Goal: Task Accomplishment & Management: Complete application form

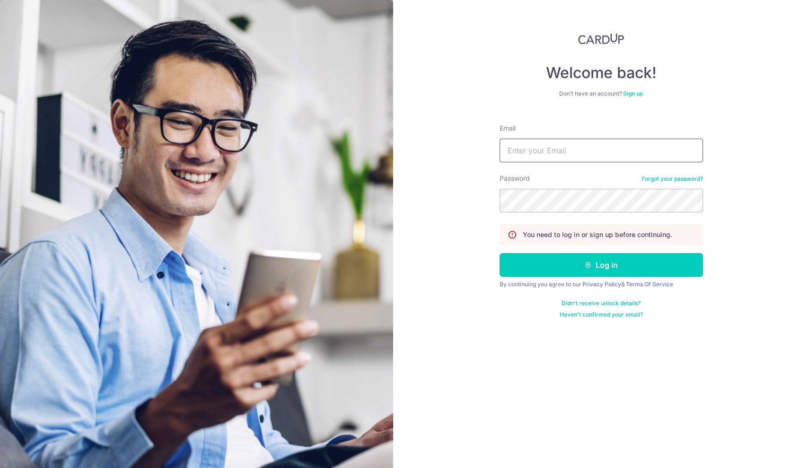
type input "[EMAIL_ADDRESS][DOMAIN_NAME]"
click at [601, 265] on button "Log in" at bounding box center [601, 265] width 203 height 24
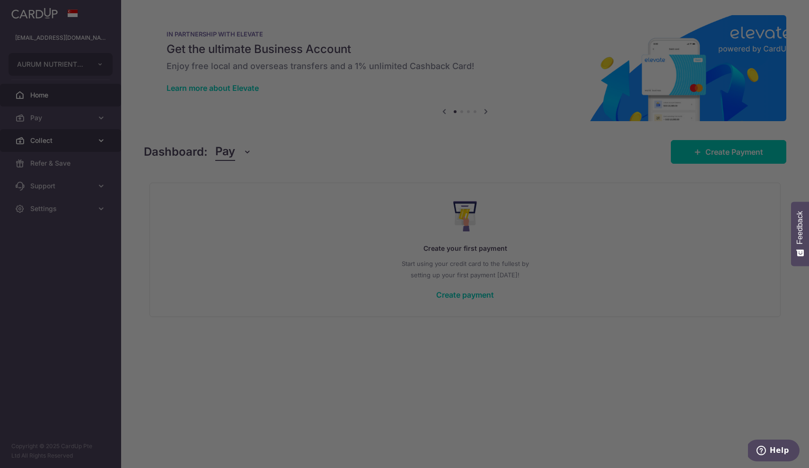
click at [58, 143] on div at bounding box center [408, 236] width 817 height 473
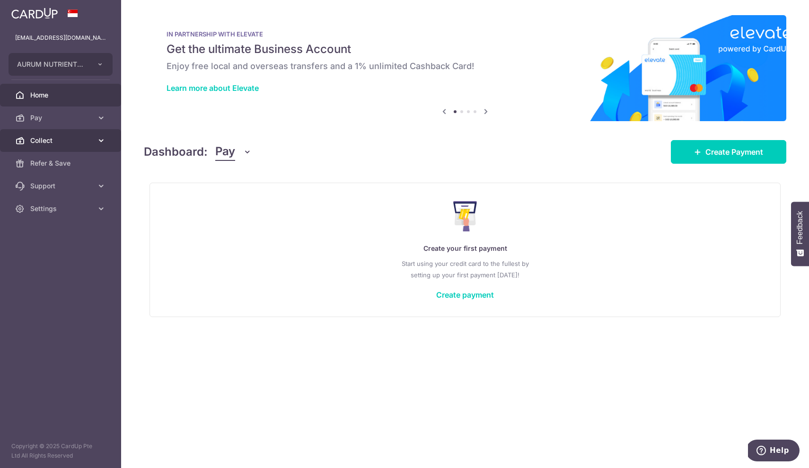
click at [88, 143] on span "Collect" at bounding box center [61, 140] width 62 height 9
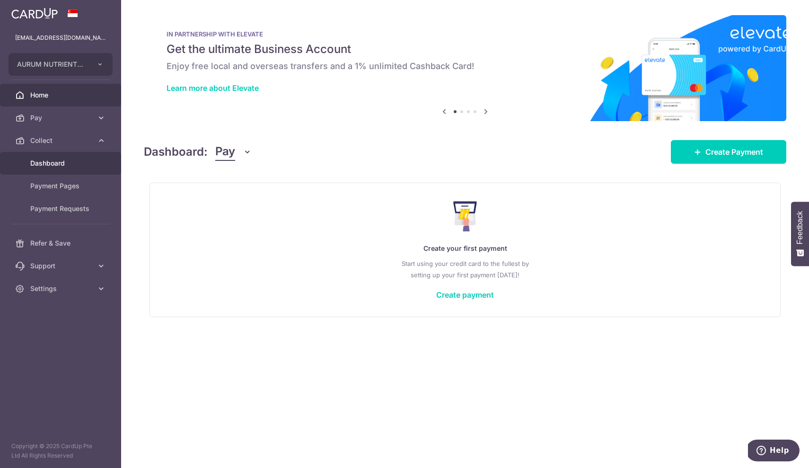
click at [61, 163] on span "Dashboard" at bounding box center [61, 162] width 62 height 9
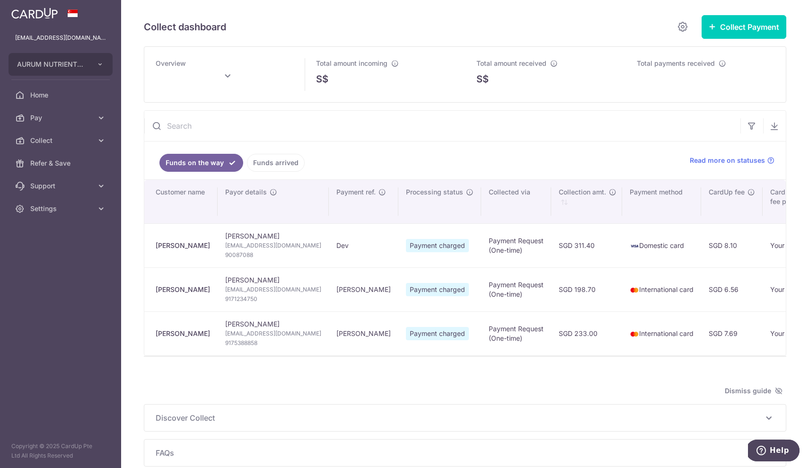
type input "October 2025"
click at [44, 144] on span "Collect" at bounding box center [61, 140] width 62 height 9
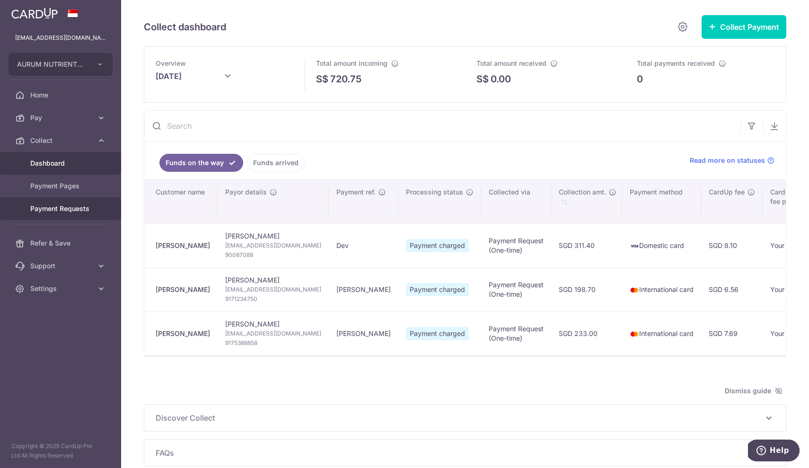
click at [51, 206] on span "Payment Requests" at bounding box center [61, 208] width 62 height 9
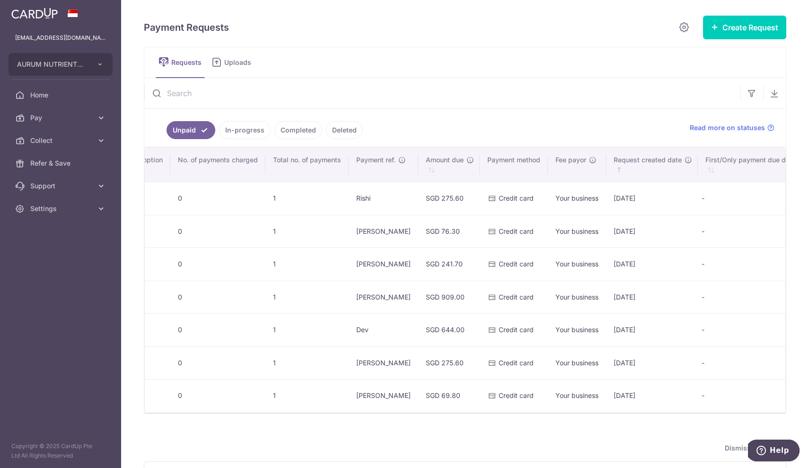
scroll to position [0, 255]
click at [243, 132] on link "In-progress" at bounding box center [245, 130] width 52 height 18
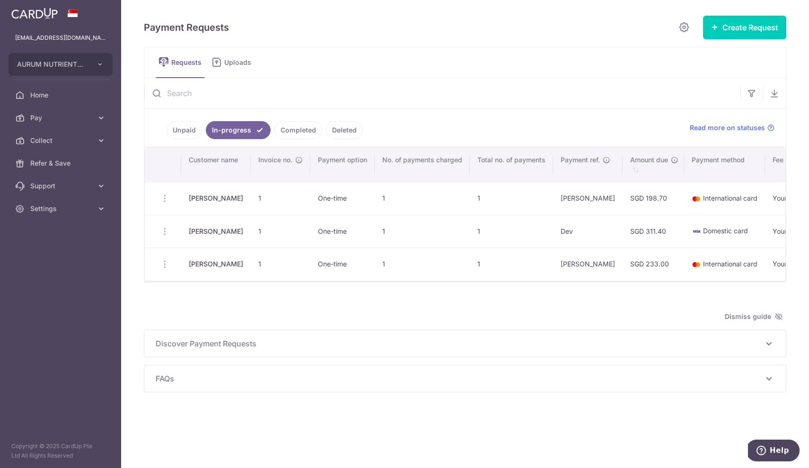
click at [294, 130] on link "Completed" at bounding box center [298, 130] width 48 height 18
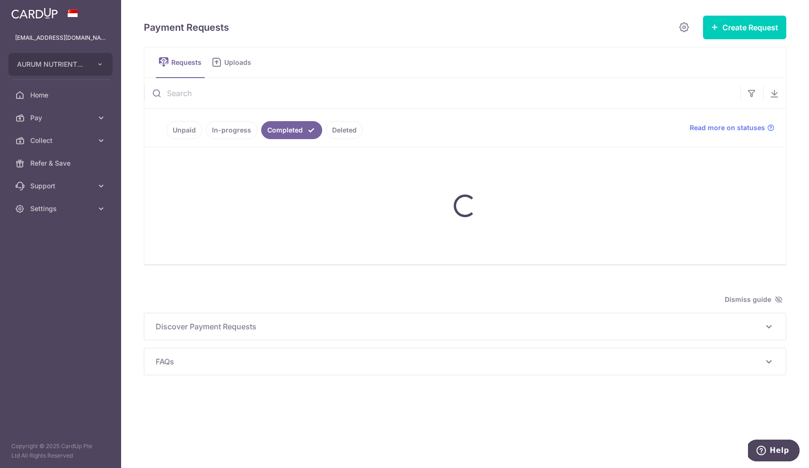
click at [183, 130] on link "Unpaid" at bounding box center [184, 130] width 35 height 18
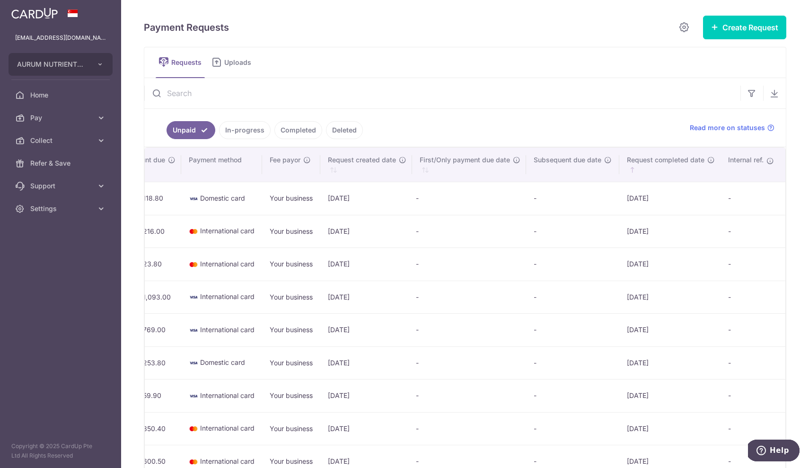
scroll to position [0, 538]
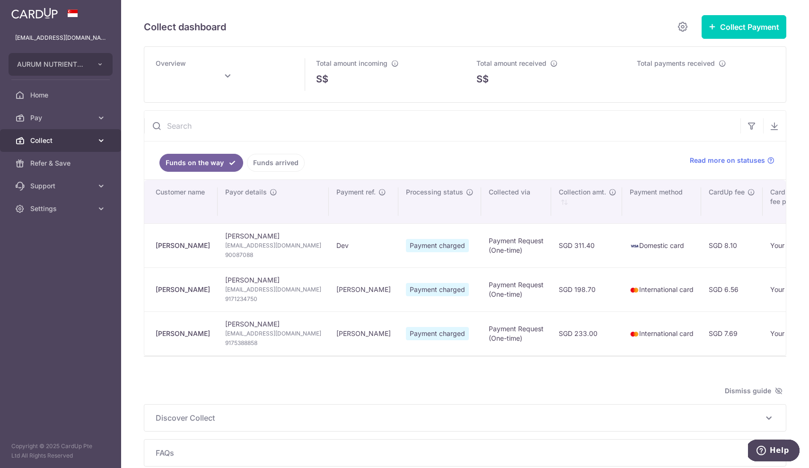
click at [46, 142] on span "Collect" at bounding box center [61, 140] width 62 height 9
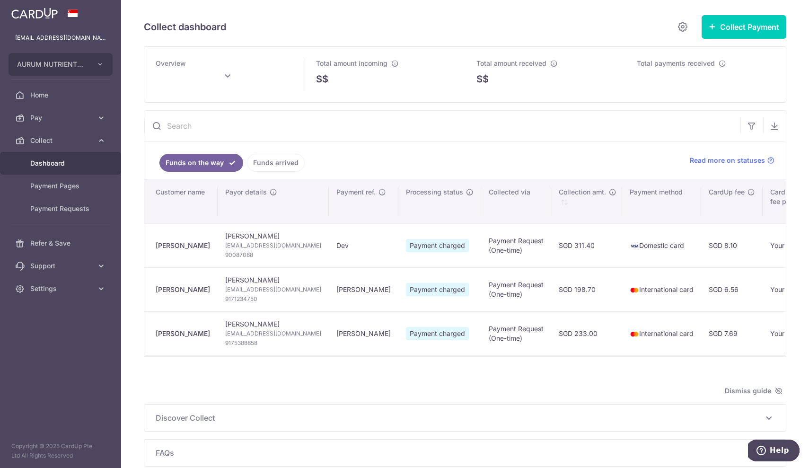
click at [48, 160] on span "Dashboard" at bounding box center [61, 162] width 62 height 9
click at [56, 208] on span "Payment Requests" at bounding box center [61, 208] width 62 height 9
type input "October 2025"
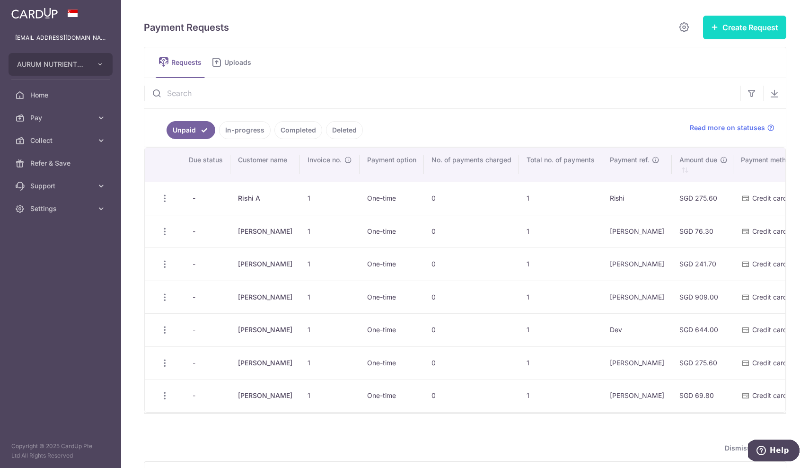
click at [752, 31] on button "Create Request" at bounding box center [744, 28] width 83 height 24
click at [721, 58] on span "Single Request" at bounding box center [729, 56] width 97 height 11
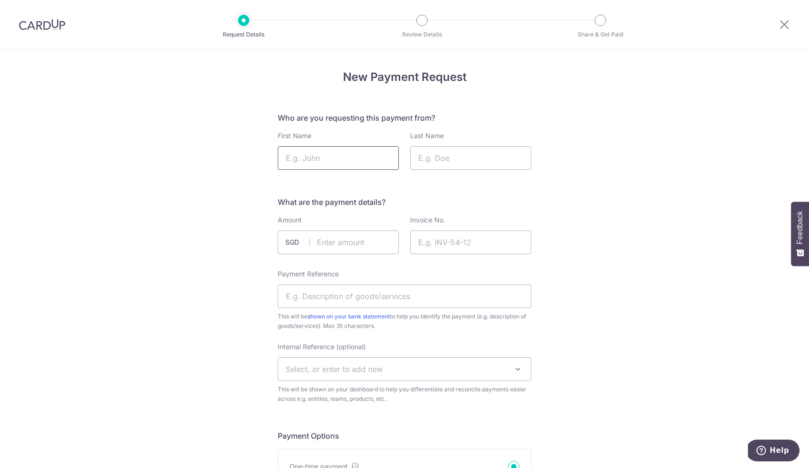
click at [360, 160] on input "First Name" at bounding box center [338, 158] width 121 height 24
type input "Rishi"
click at [428, 161] on input "Last Name" at bounding box center [470, 158] width 121 height 24
type input "A"
click at [346, 302] on input "Payment Reference" at bounding box center [405, 296] width 254 height 24
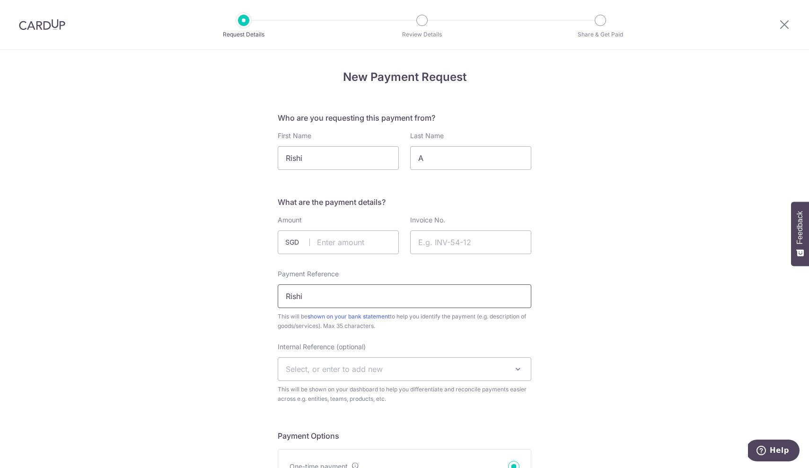
type input "Rishi"
click at [339, 246] on input "text" at bounding box center [338, 242] width 121 height 24
type input "940.00"
click at [440, 243] on input "Invoice No." at bounding box center [470, 242] width 121 height 24
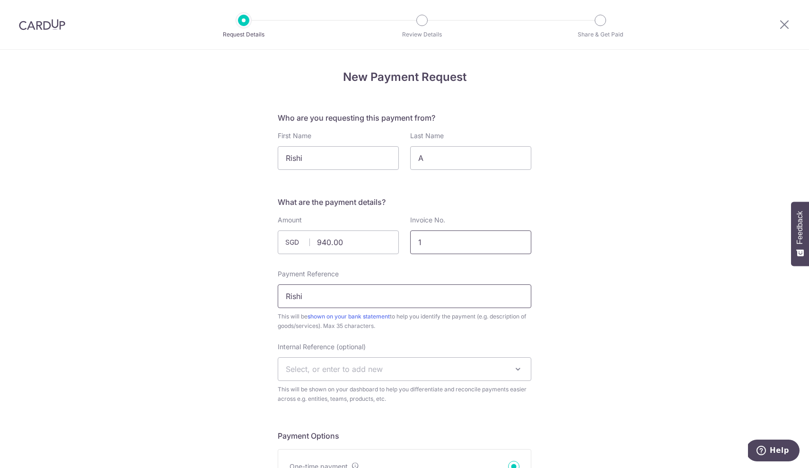
type input "1"
click at [462, 290] on input "Rishi" at bounding box center [405, 296] width 254 height 24
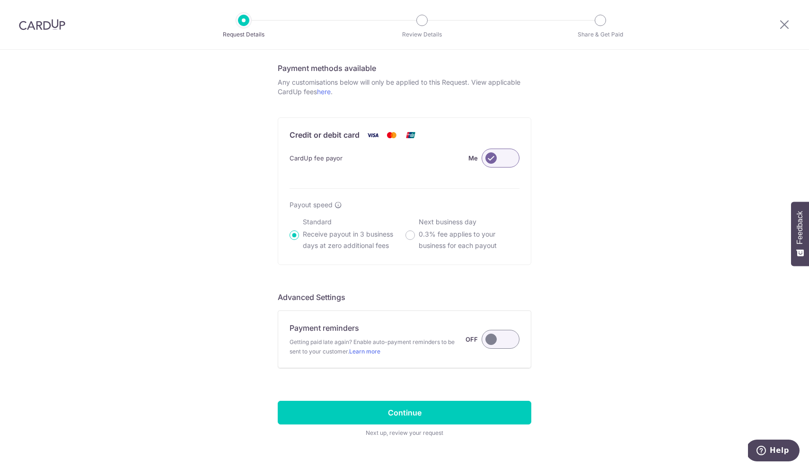
scroll to position [504, 0]
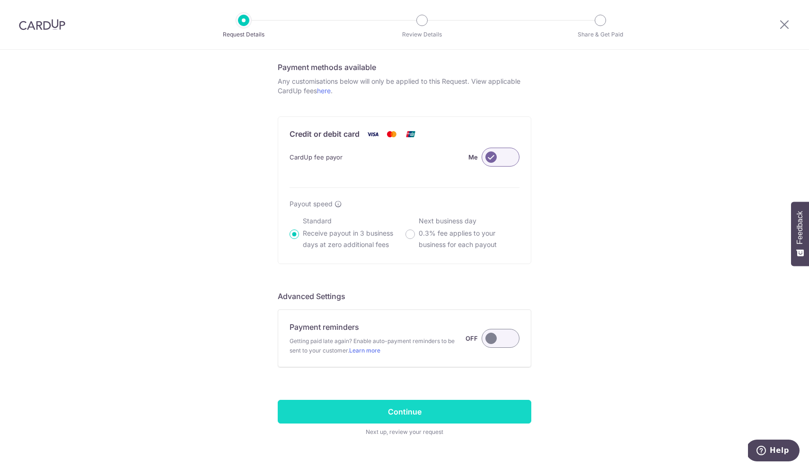
click at [395, 409] on input "Continue" at bounding box center [405, 412] width 254 height 24
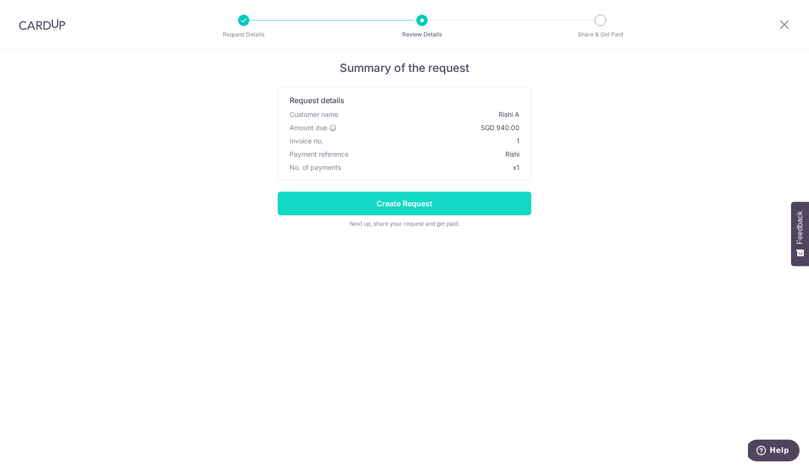
click at [370, 208] on input "Create Request" at bounding box center [405, 204] width 254 height 24
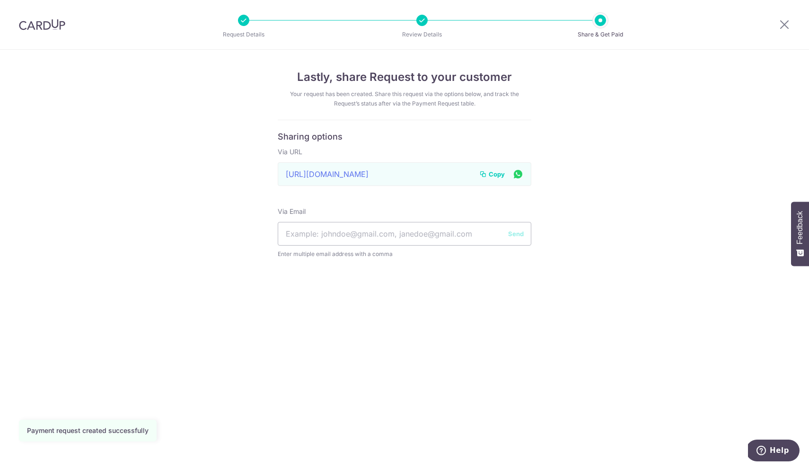
click at [497, 172] on span "Copy" at bounding box center [497, 173] width 16 height 9
click at [784, 26] on icon at bounding box center [784, 24] width 11 height 12
click at [784, 24] on icon at bounding box center [784, 24] width 11 height 12
click at [781, 25] on icon at bounding box center [784, 24] width 11 height 12
click at [784, 24] on icon at bounding box center [784, 24] width 11 height 12
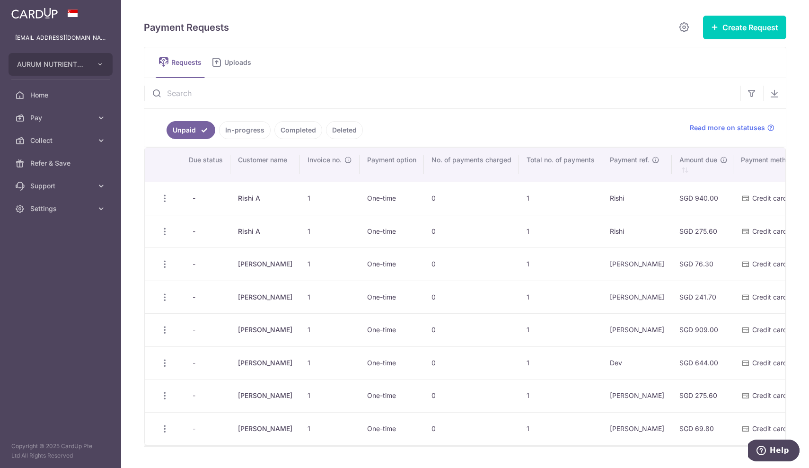
click at [243, 132] on link "In-progress" at bounding box center [245, 130] width 52 height 18
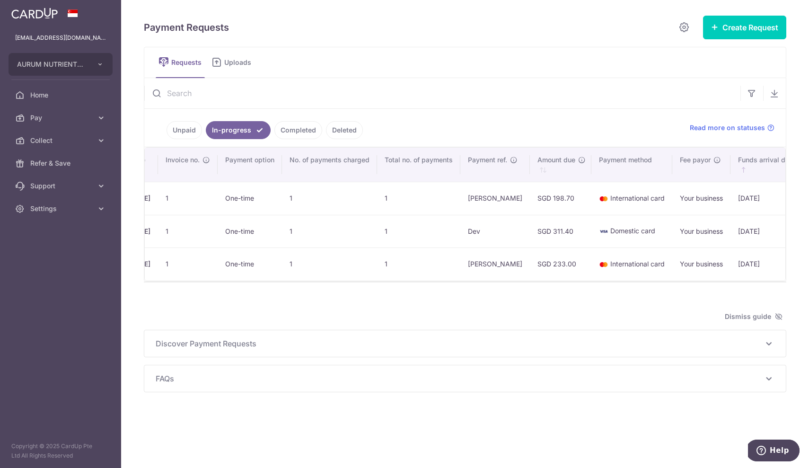
scroll to position [0, 93]
click at [296, 131] on link "Completed" at bounding box center [298, 130] width 48 height 18
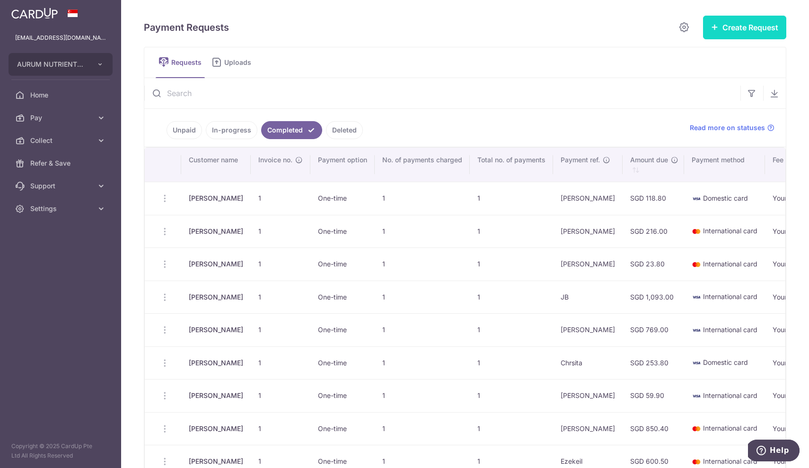
click at [750, 27] on button "Create Request" at bounding box center [744, 28] width 83 height 24
click at [711, 54] on span "Single Request" at bounding box center [729, 56] width 97 height 11
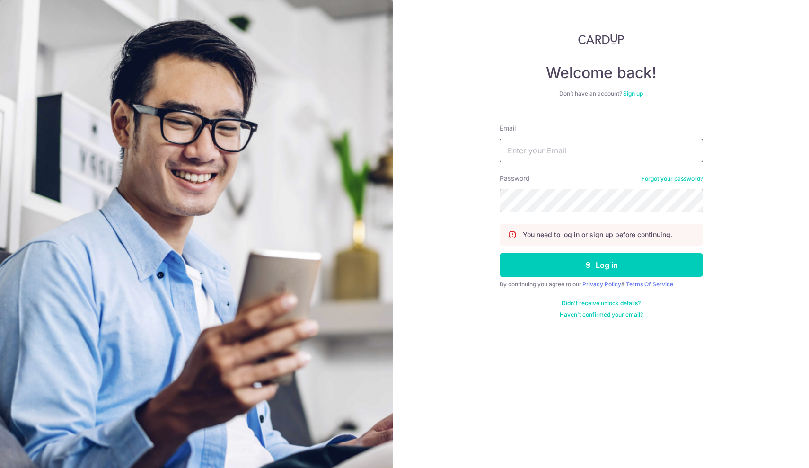
type input "[EMAIL_ADDRESS][DOMAIN_NAME]"
click at [601, 265] on button "Log in" at bounding box center [601, 265] width 203 height 24
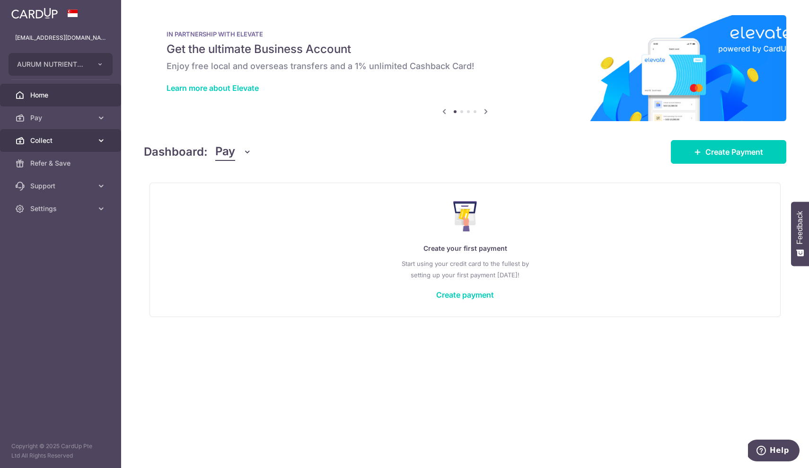
click at [68, 140] on span "Collect" at bounding box center [61, 140] width 62 height 9
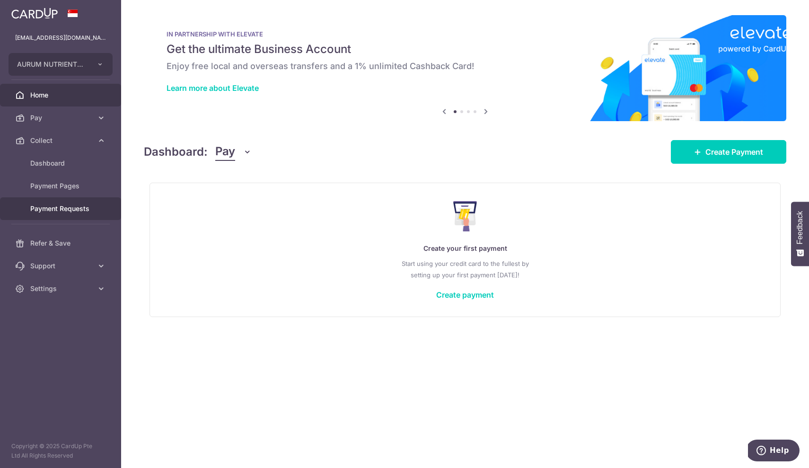
click at [59, 211] on span "Payment Requests" at bounding box center [61, 208] width 62 height 9
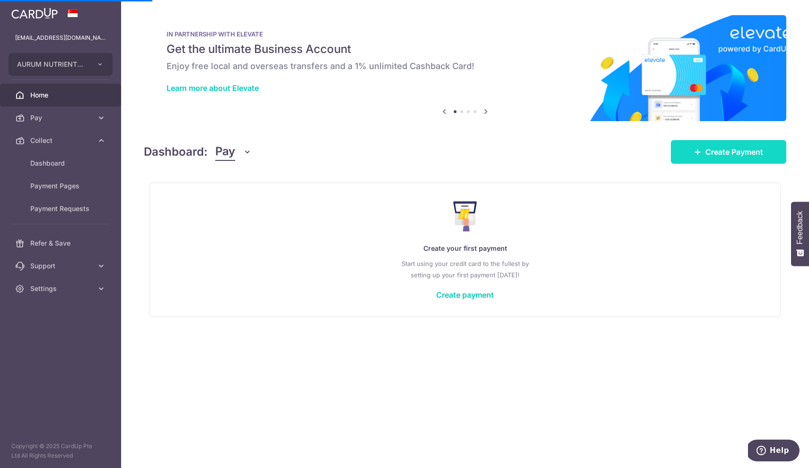
click at [721, 154] on span "Create Payment" at bounding box center [734, 151] width 58 height 11
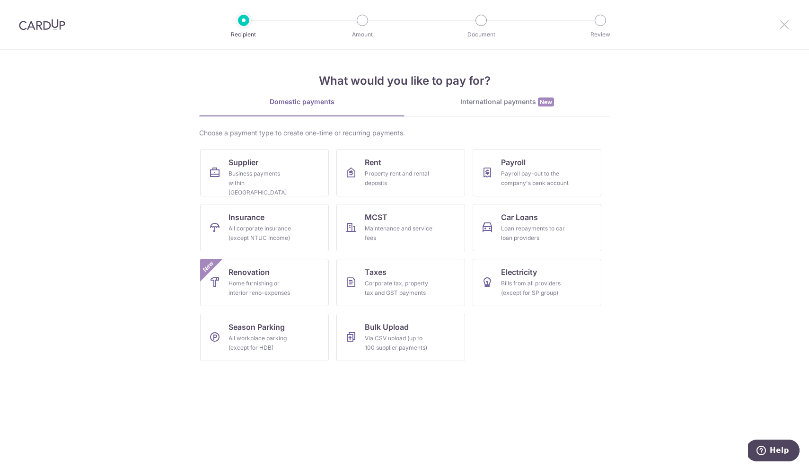
click at [783, 27] on icon at bounding box center [784, 24] width 11 height 12
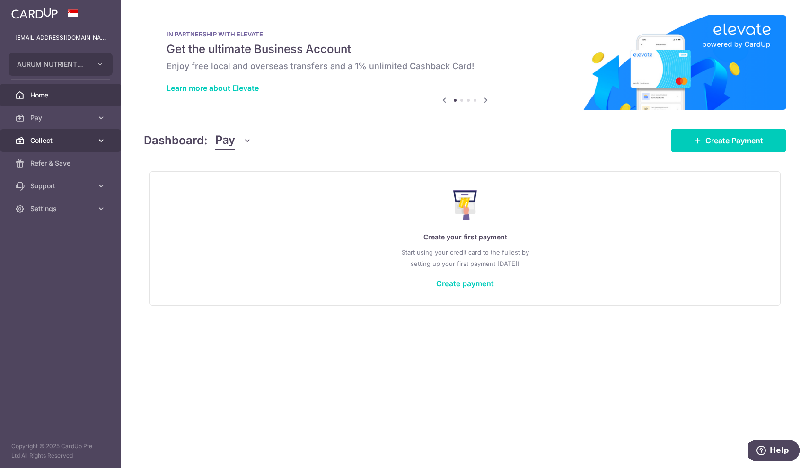
click at [45, 144] on span "Collect" at bounding box center [61, 140] width 62 height 9
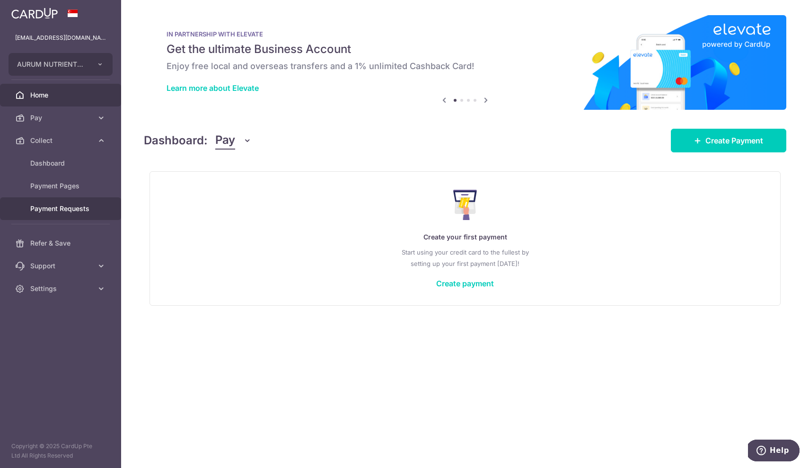
click at [49, 204] on span "Payment Requests" at bounding box center [61, 208] width 62 height 9
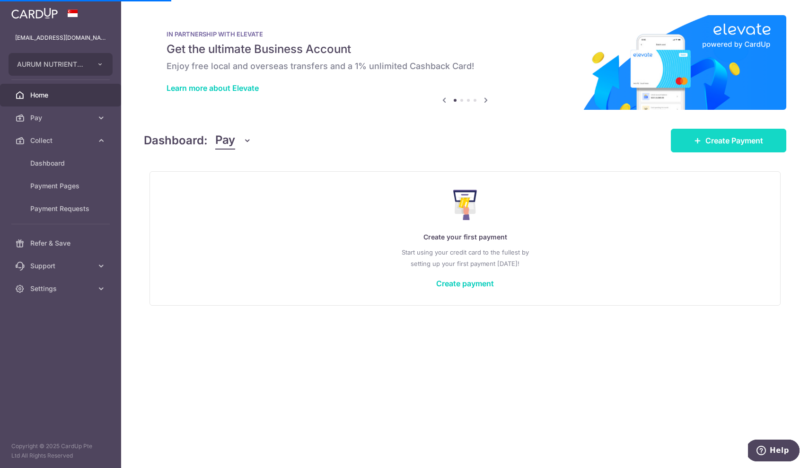
click at [718, 137] on span "Create Payment" at bounding box center [734, 140] width 58 height 11
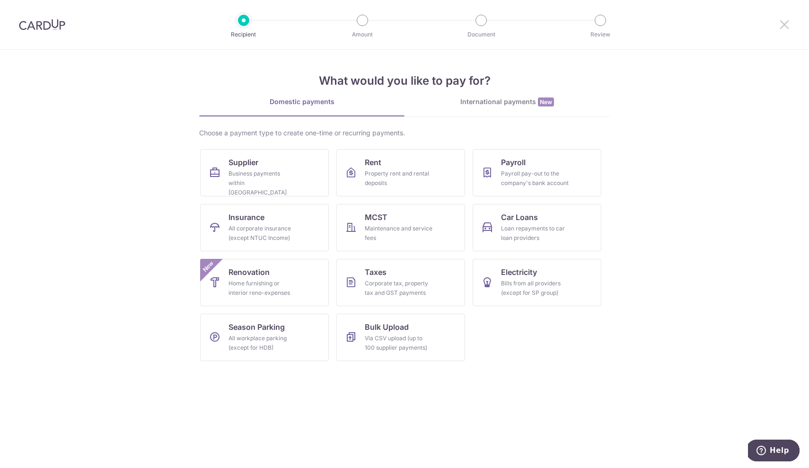
click at [787, 22] on icon at bounding box center [784, 24] width 11 height 12
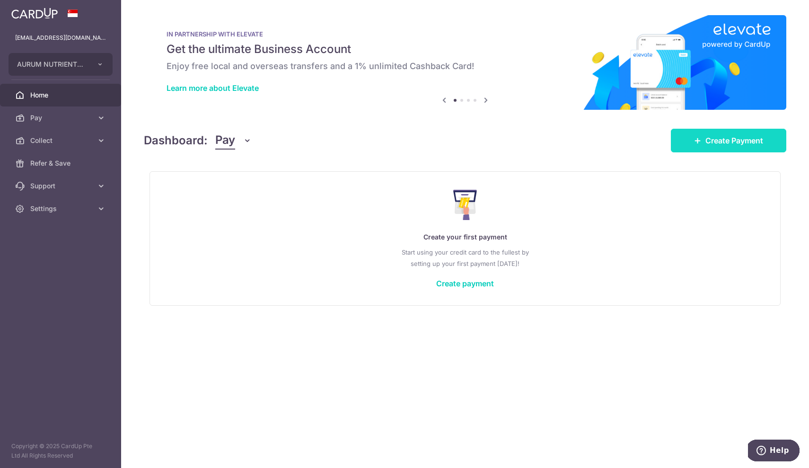
click at [718, 140] on span "Create Payment" at bounding box center [734, 140] width 58 height 11
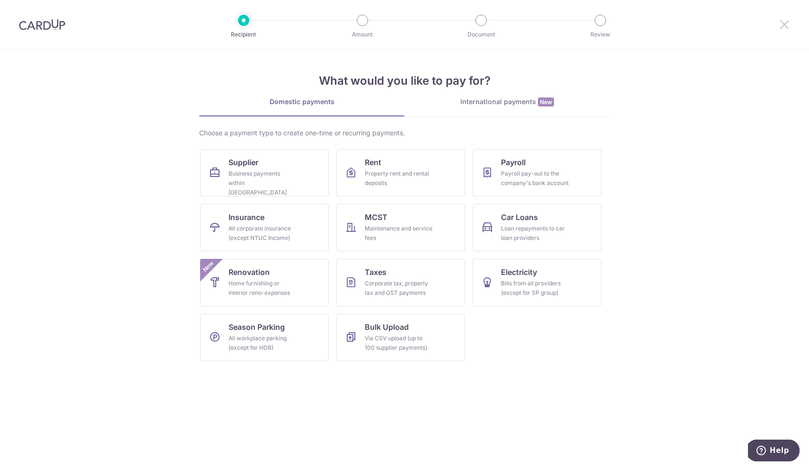
click at [785, 25] on icon at bounding box center [784, 24] width 11 height 12
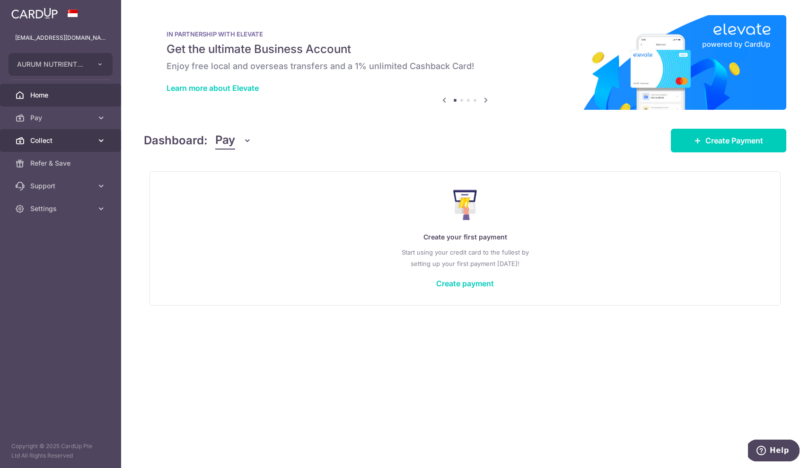
click at [102, 140] on icon at bounding box center [100, 140] width 9 height 9
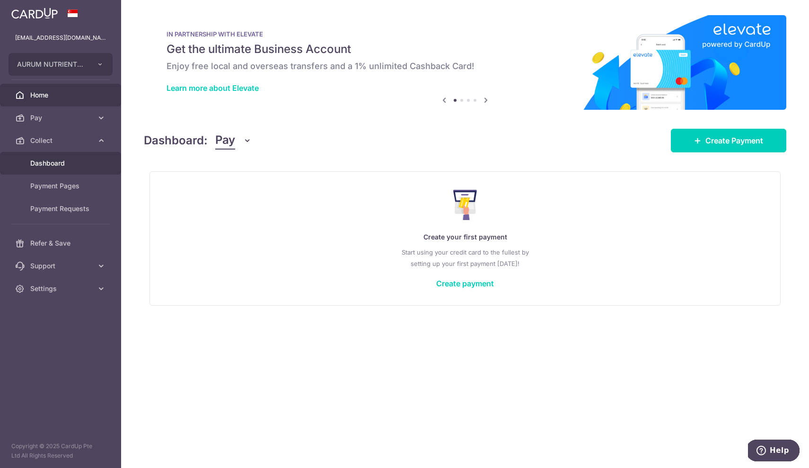
click at [52, 164] on span "Dashboard" at bounding box center [61, 162] width 62 height 9
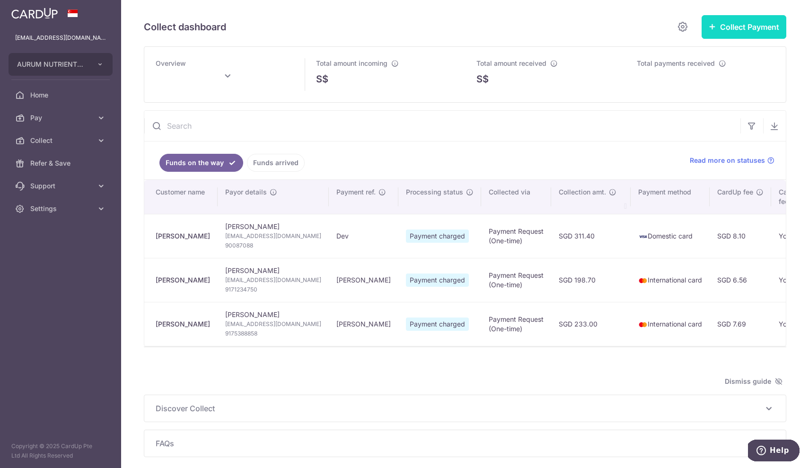
click at [741, 29] on button "Collect Payment" at bounding box center [743, 27] width 85 height 24
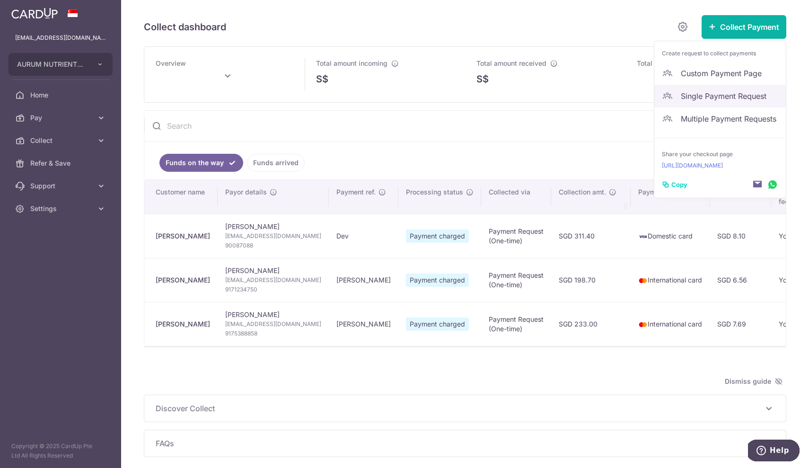
click at [715, 98] on span "Single Payment Request" at bounding box center [729, 95] width 97 height 11
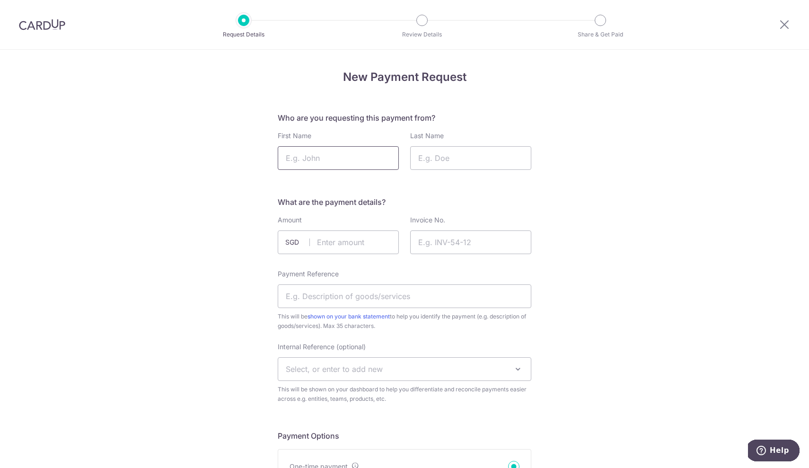
click at [346, 158] on input "First Name" at bounding box center [338, 158] width 121 height 24
type input "Joel"
click at [438, 161] on input "Last Name" at bounding box center [470, 158] width 121 height 24
type input "C"
click at [436, 247] on input "Invoice No." at bounding box center [470, 242] width 121 height 24
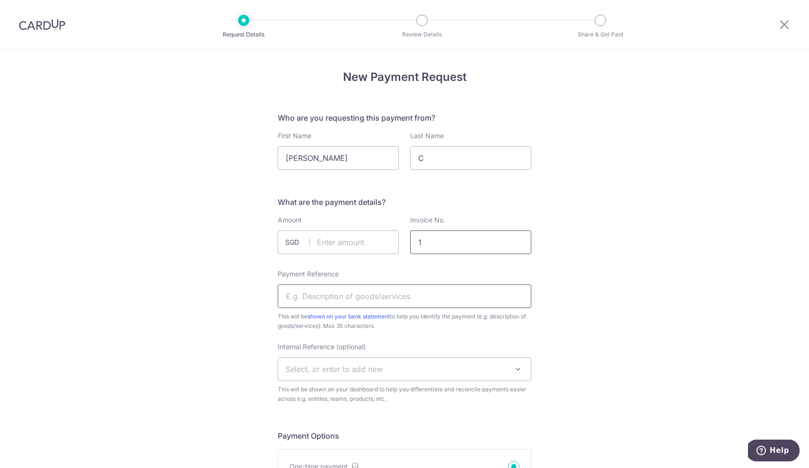
type input "1"
click at [402, 296] on input "Payment Reference" at bounding box center [405, 296] width 254 height 24
type input "Joel"
click at [416, 341] on div "What are the payment details? Amount SGD Invoice No. 1 Payment Reference Joel T…" at bounding box center [405, 299] width 254 height 207
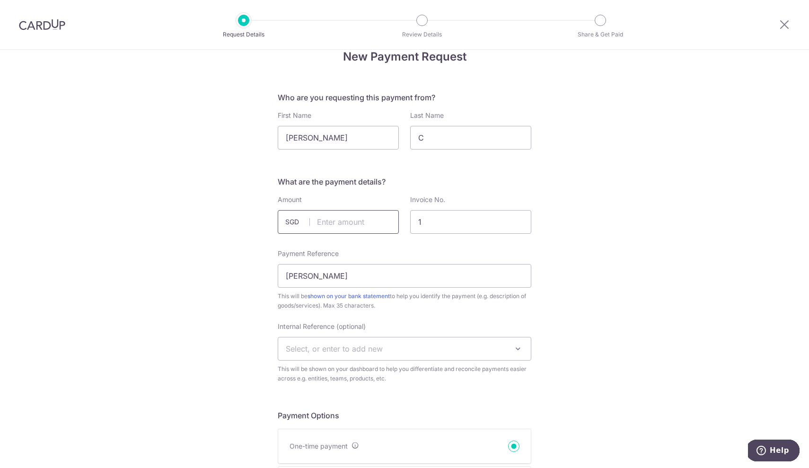
click at [339, 228] on input "text" at bounding box center [338, 222] width 121 height 24
type input "945.00"
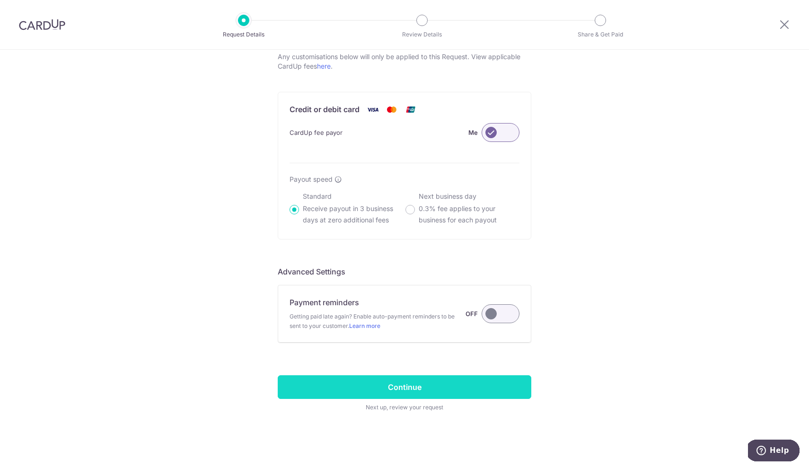
scroll to position [528, 0]
click at [403, 385] on input "Continue" at bounding box center [405, 387] width 254 height 24
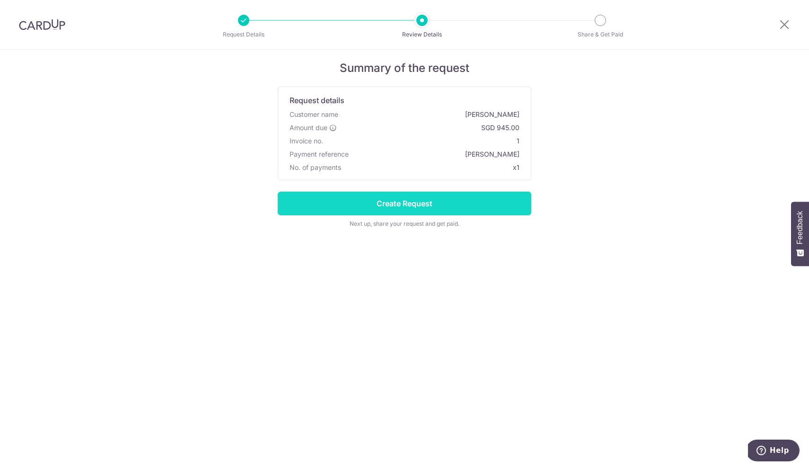
click at [412, 197] on input "Create Request" at bounding box center [405, 204] width 254 height 24
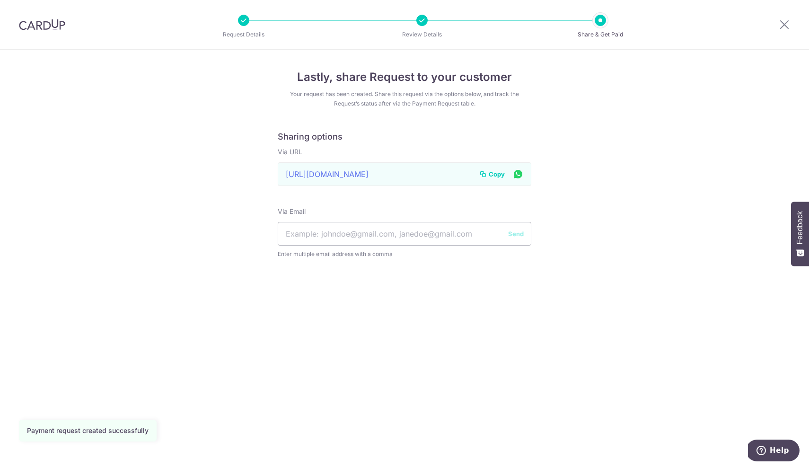
click at [496, 174] on span "Copy" at bounding box center [497, 173] width 16 height 9
click at [788, 25] on icon at bounding box center [784, 24] width 11 height 12
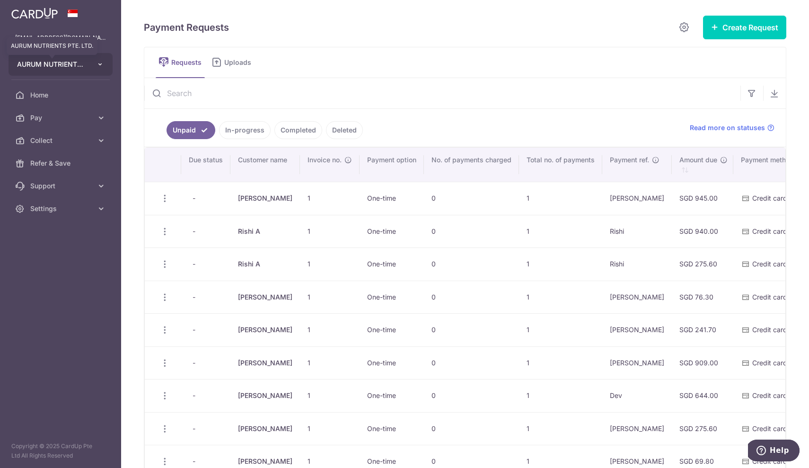
click at [75, 63] on span "AURUM NUTRIENTS PTE. LTD." at bounding box center [52, 64] width 70 height 9
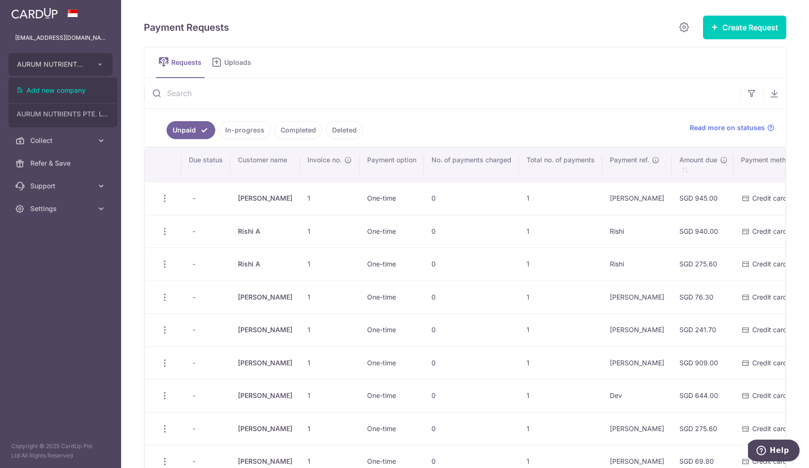
click at [38, 11] on img at bounding box center [34, 13] width 46 height 11
